Goal: Task Accomplishment & Management: Manage account settings

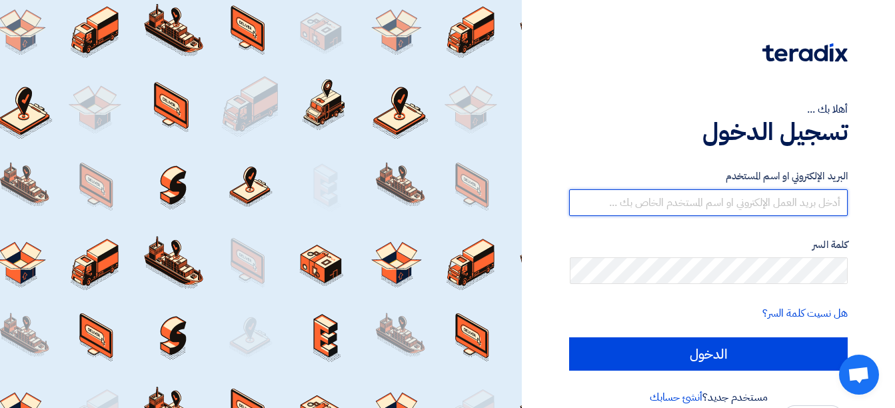
click at [742, 199] on input "text" at bounding box center [708, 202] width 279 height 27
type input "[EMAIL_ADDRESS][DOMAIN_NAME]"
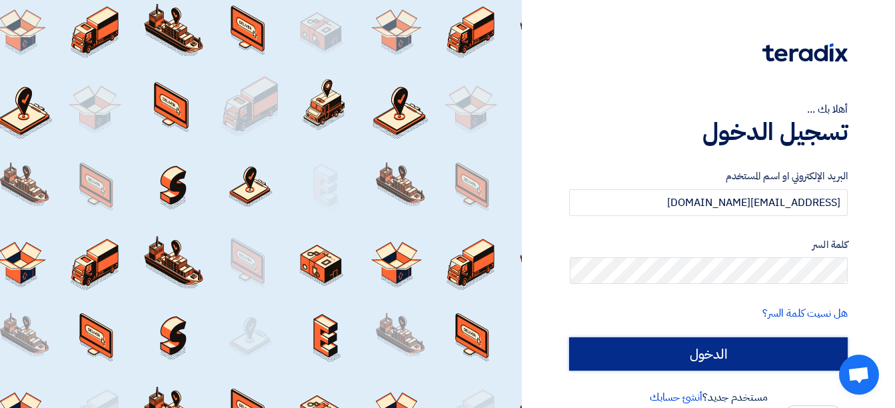
click at [720, 358] on input "الدخول" at bounding box center [708, 353] width 279 height 33
